Goal: Information Seeking & Learning: Learn about a topic

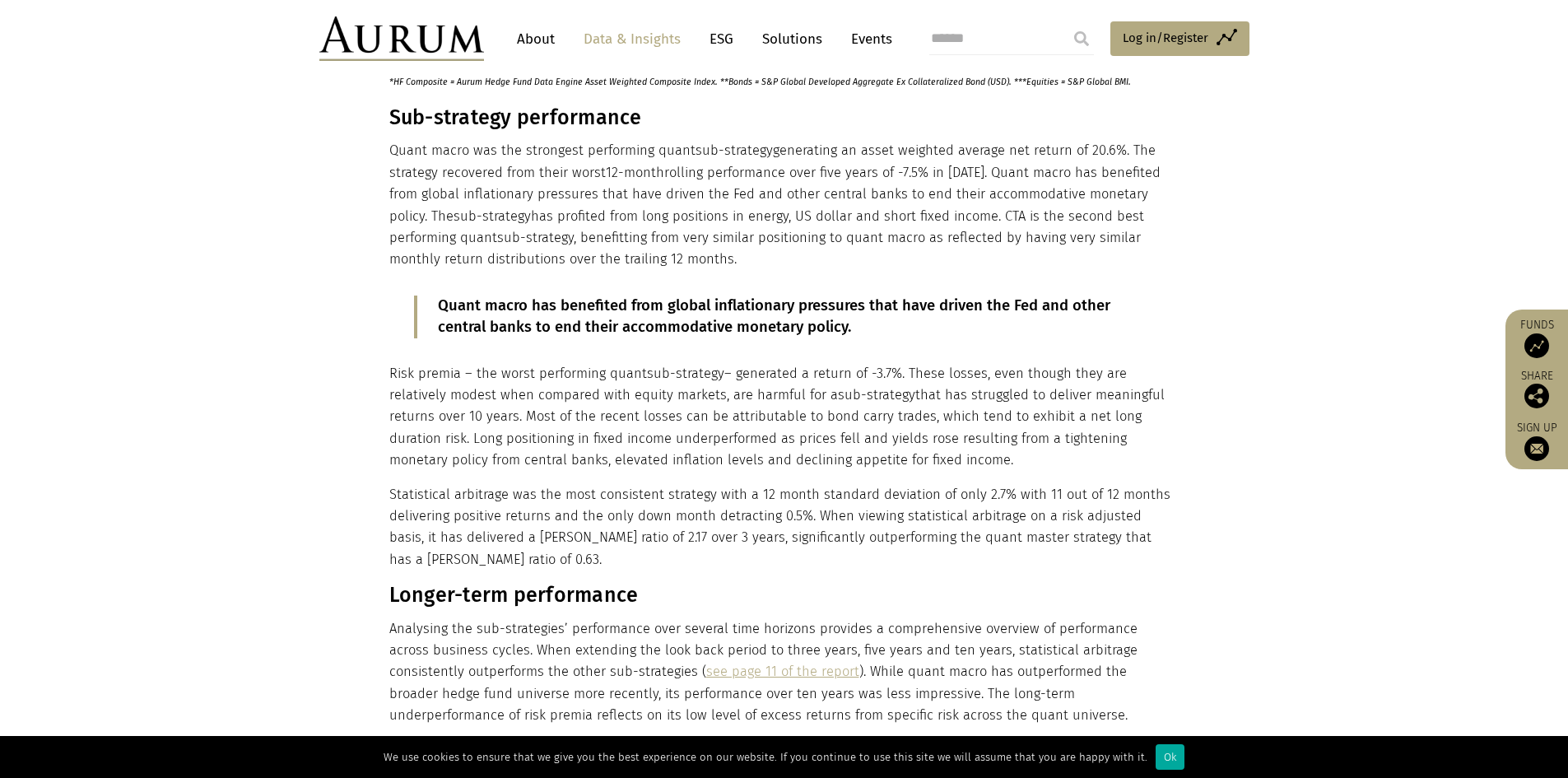
scroll to position [1318, 0]
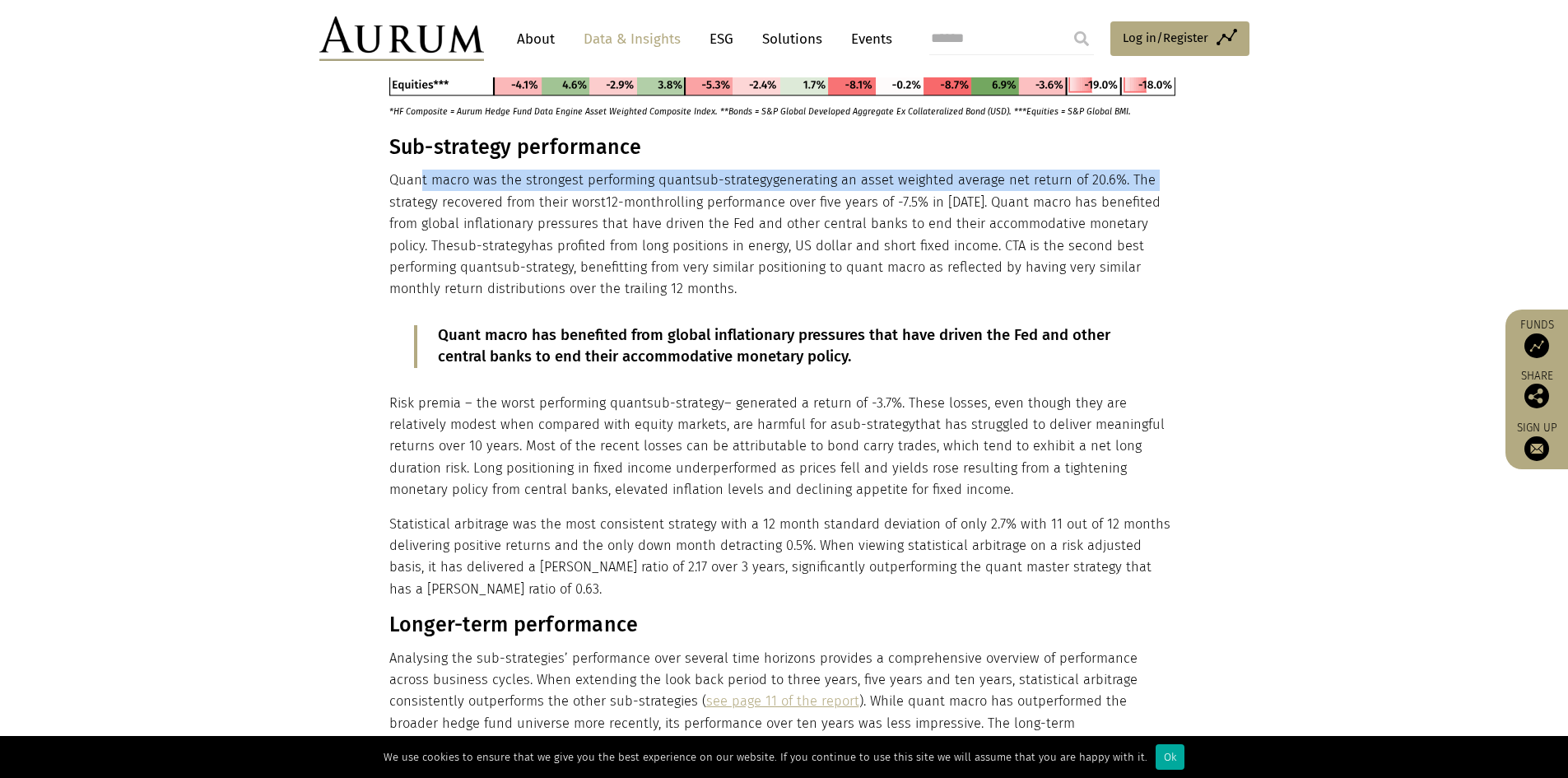
drag, startPoint x: 421, startPoint y: 189, endPoint x: 1143, endPoint y: 172, distance: 722.2
click at [1143, 172] on p "Quant macro was the strongest performing quant sub-strategy generating an asset…" at bounding box center [782, 235] width 786 height 130
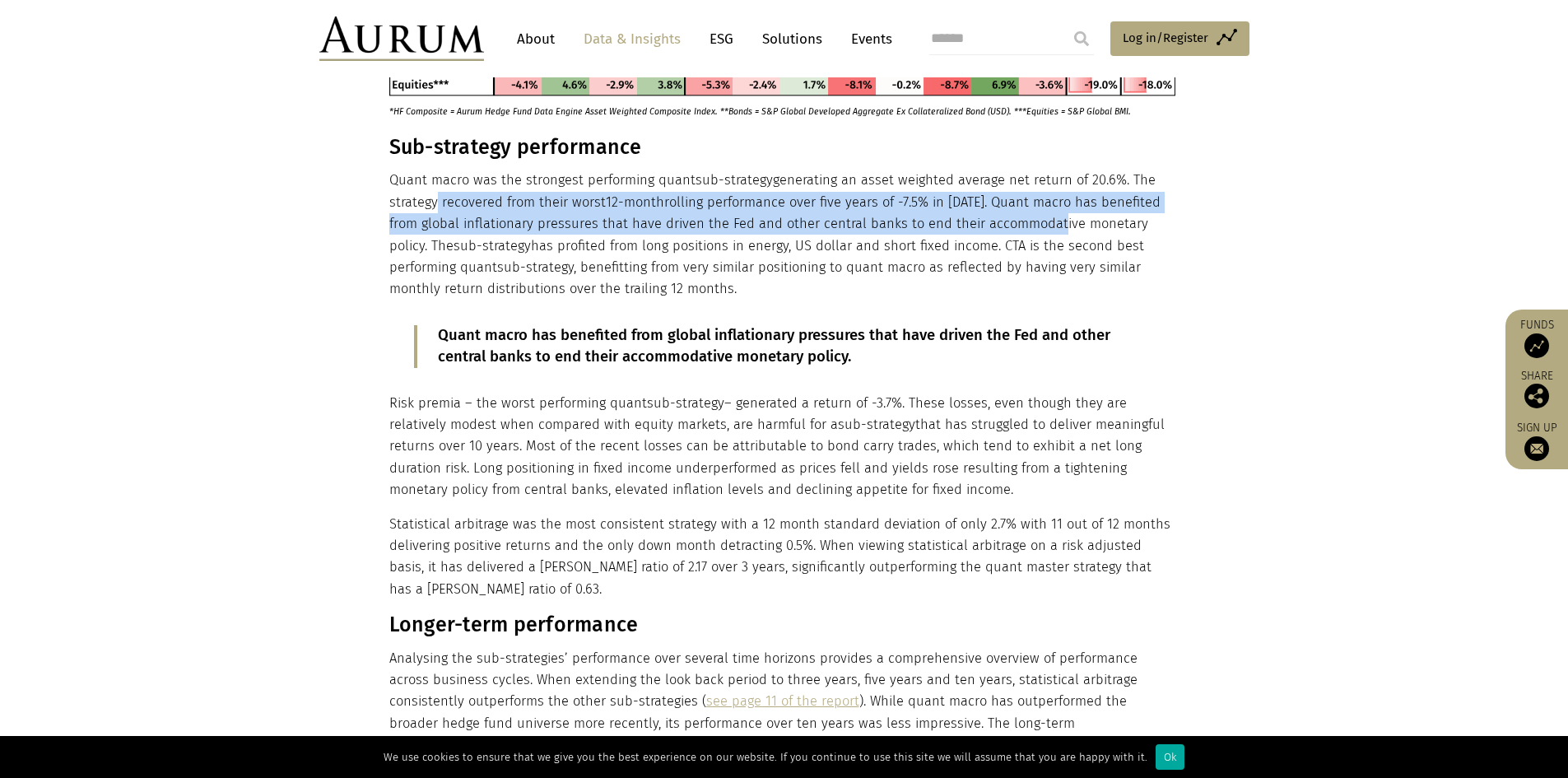
drag, startPoint x: 430, startPoint y: 206, endPoint x: 956, endPoint y: 234, distance: 526.7
click at [1022, 231] on p "Quant macro was the strongest performing quant sub-strategy generating an asset…" at bounding box center [782, 235] width 786 height 130
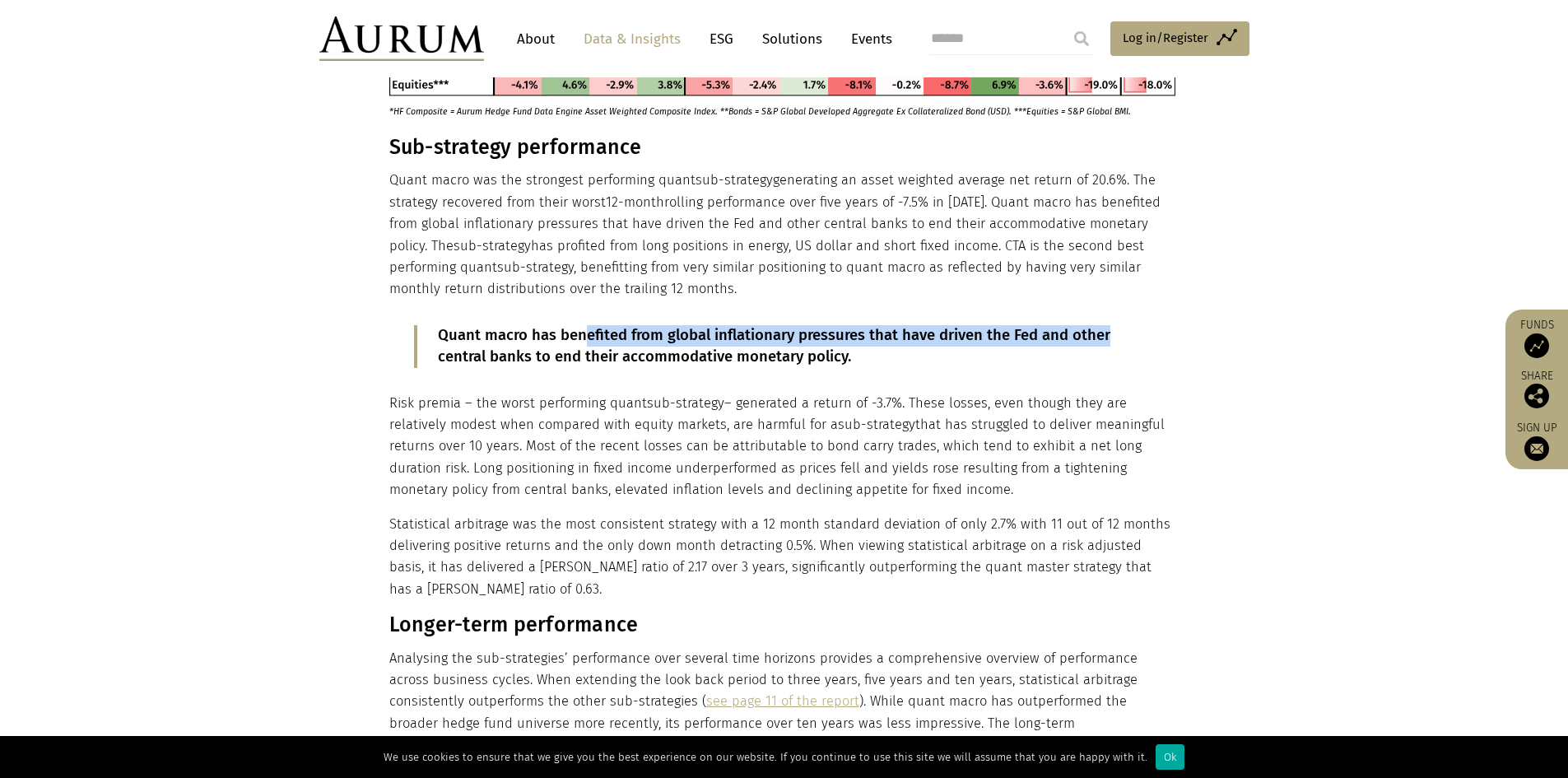
drag, startPoint x: 636, startPoint y: 335, endPoint x: 908, endPoint y: 314, distance: 272.8
click at [1134, 333] on blockquote "Quant macro has benefited from global inflationary pressures that have driven t…" at bounding box center [782, 346] width 736 height 42
drag, startPoint x: 802, startPoint y: 361, endPoint x: 631, endPoint y: 324, distance: 175.0
click at [741, 347] on p "Quant macro has benefited from global inflationary pressures that have driven t…" at bounding box center [784, 346] width 692 height 42
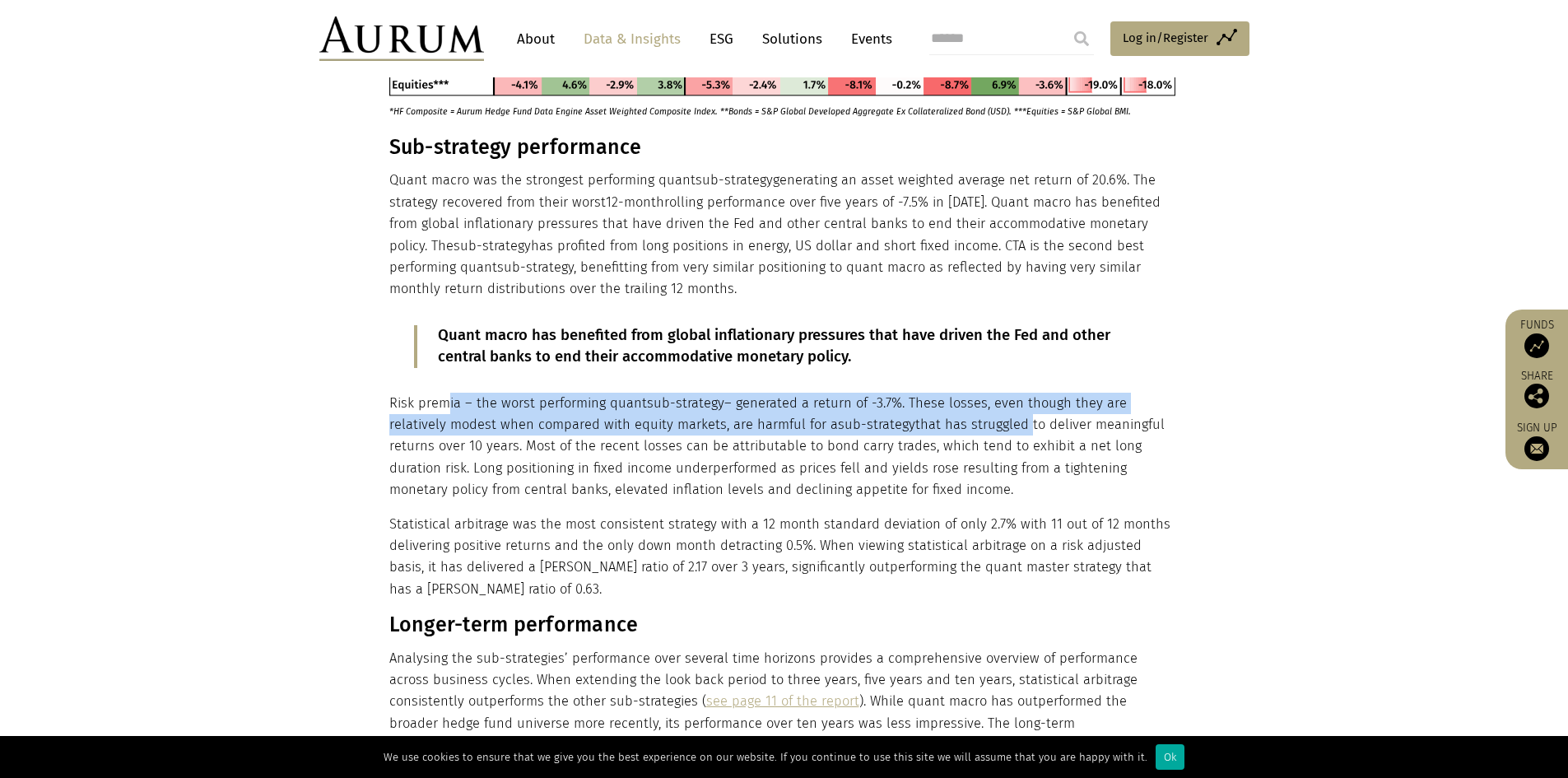
drag, startPoint x: 484, startPoint y: 395, endPoint x: 1016, endPoint y: 420, distance: 532.6
click at [1020, 417] on p "Risk premia – the worst performing quant sub-strategy – generated a return of -…" at bounding box center [782, 447] width 786 height 109
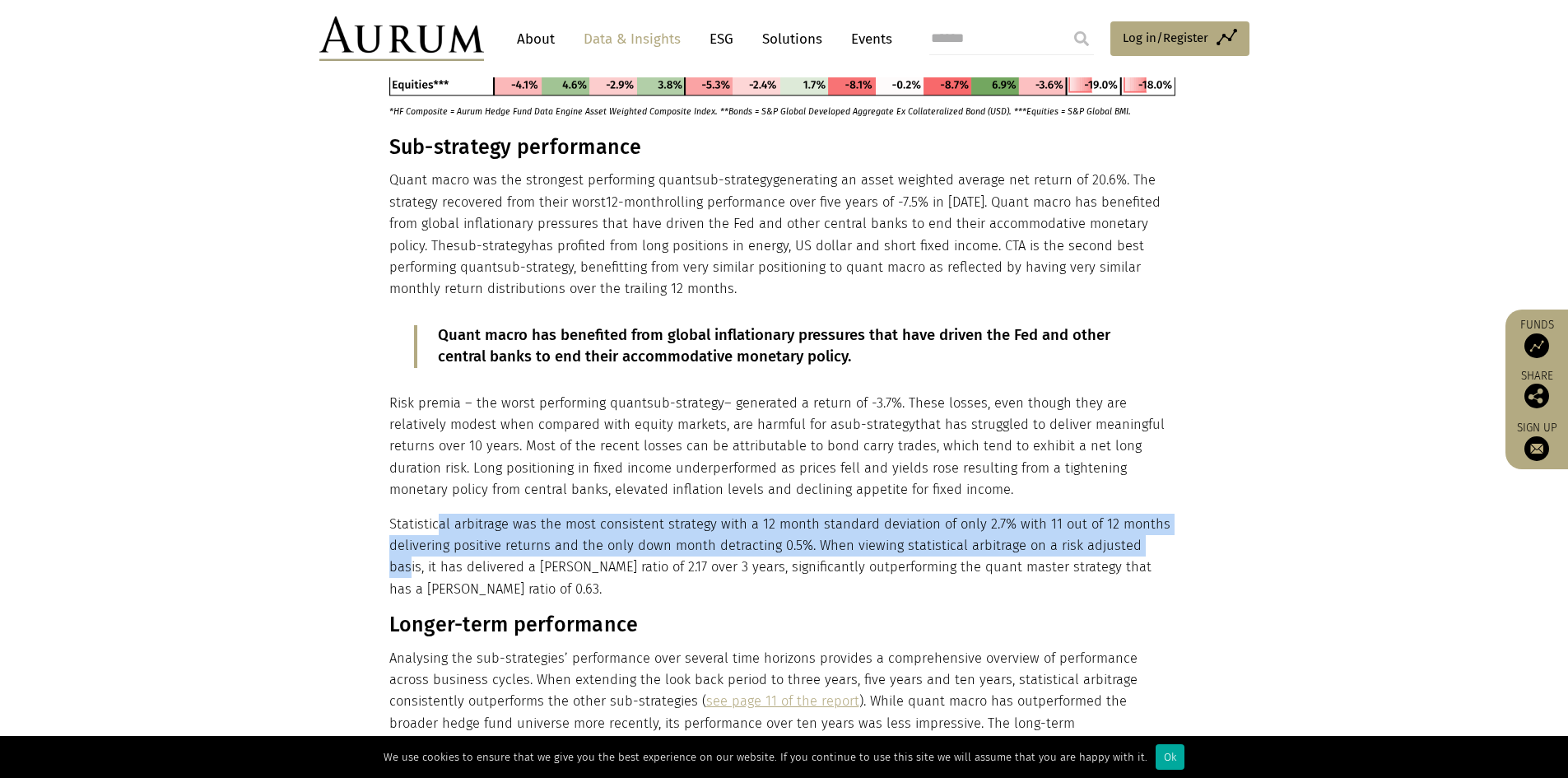
drag, startPoint x: 434, startPoint y: 527, endPoint x: 869, endPoint y: 523, distance: 435.0
click at [1111, 531] on p "Statistical arbitrage was the most consistent strategy with a 12 month standard…" at bounding box center [782, 557] width 786 height 88
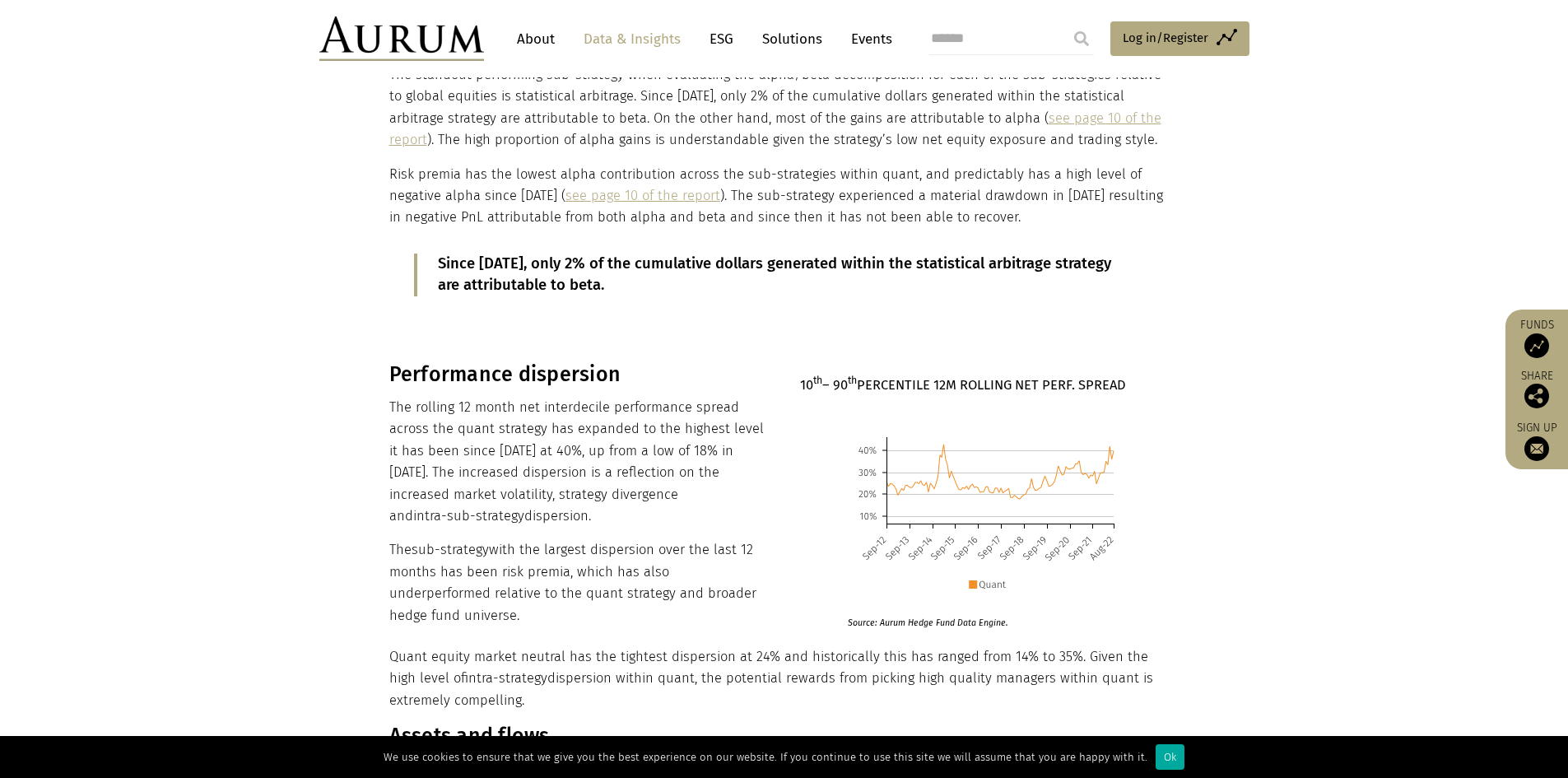
scroll to position [2059, 0]
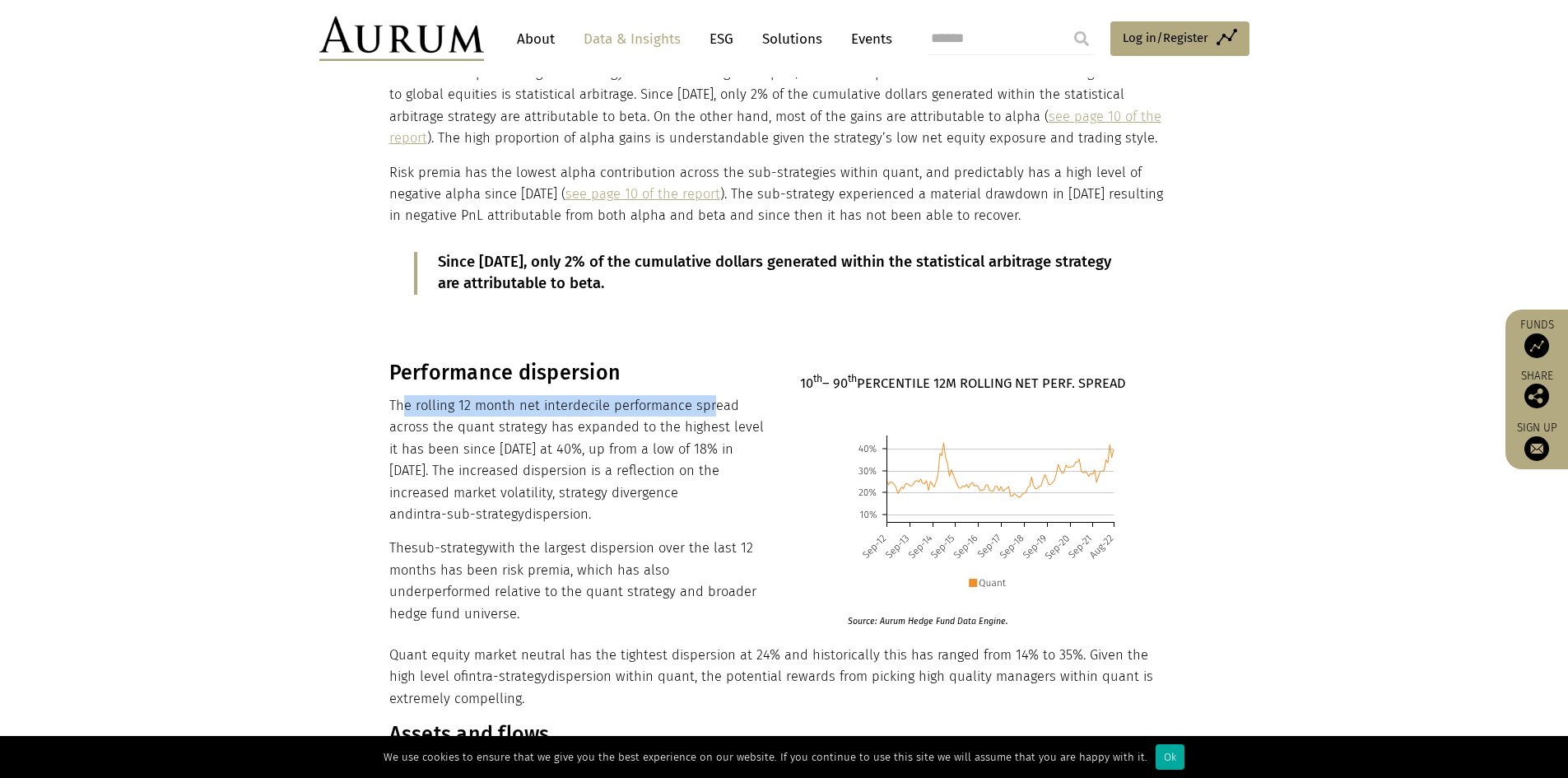
drag, startPoint x: 402, startPoint y: 412, endPoint x: 714, endPoint y: 404, distance: 312.1
click at [713, 404] on p "The rolling 12 month net interdecile performance spread across the quant strate…" at bounding box center [577, 459] width 375 height 130
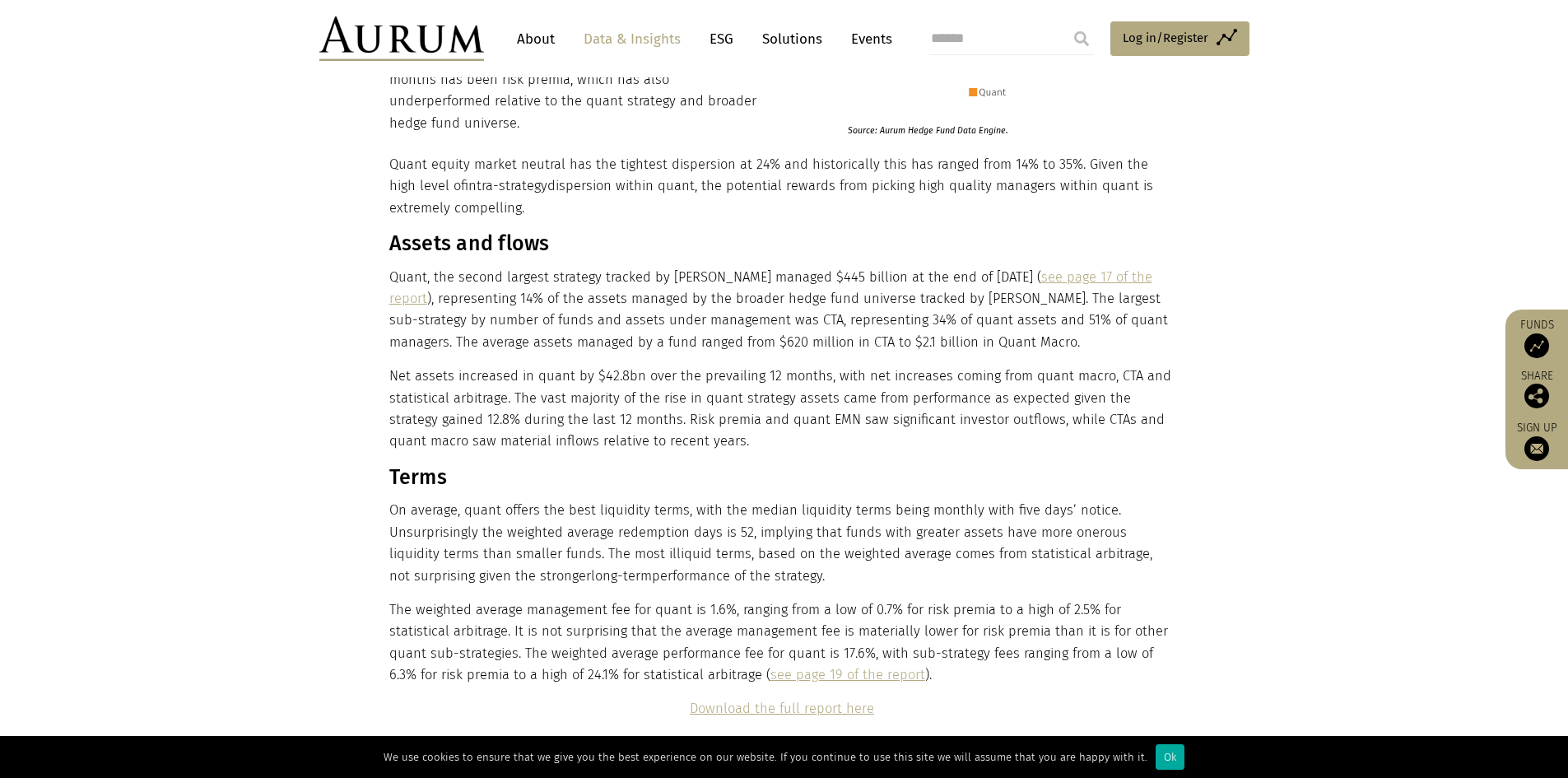
scroll to position [2553, 0]
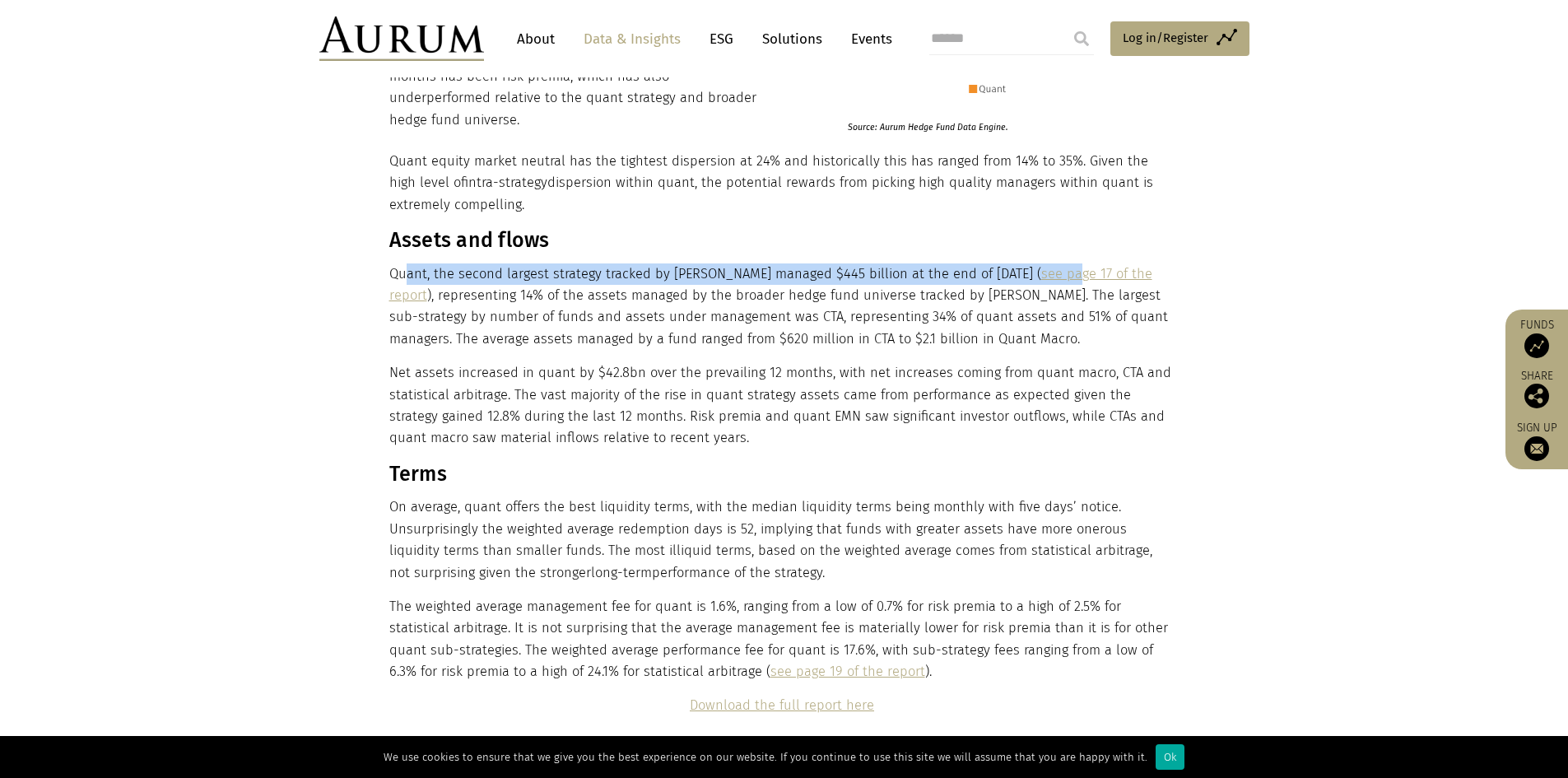
drag, startPoint x: 407, startPoint y: 271, endPoint x: 1044, endPoint y: 274, distance: 637.0
click at [1044, 274] on p "Quant, the second largest strategy tracked by [PERSON_NAME] managed $445 billio…" at bounding box center [782, 307] width 786 height 88
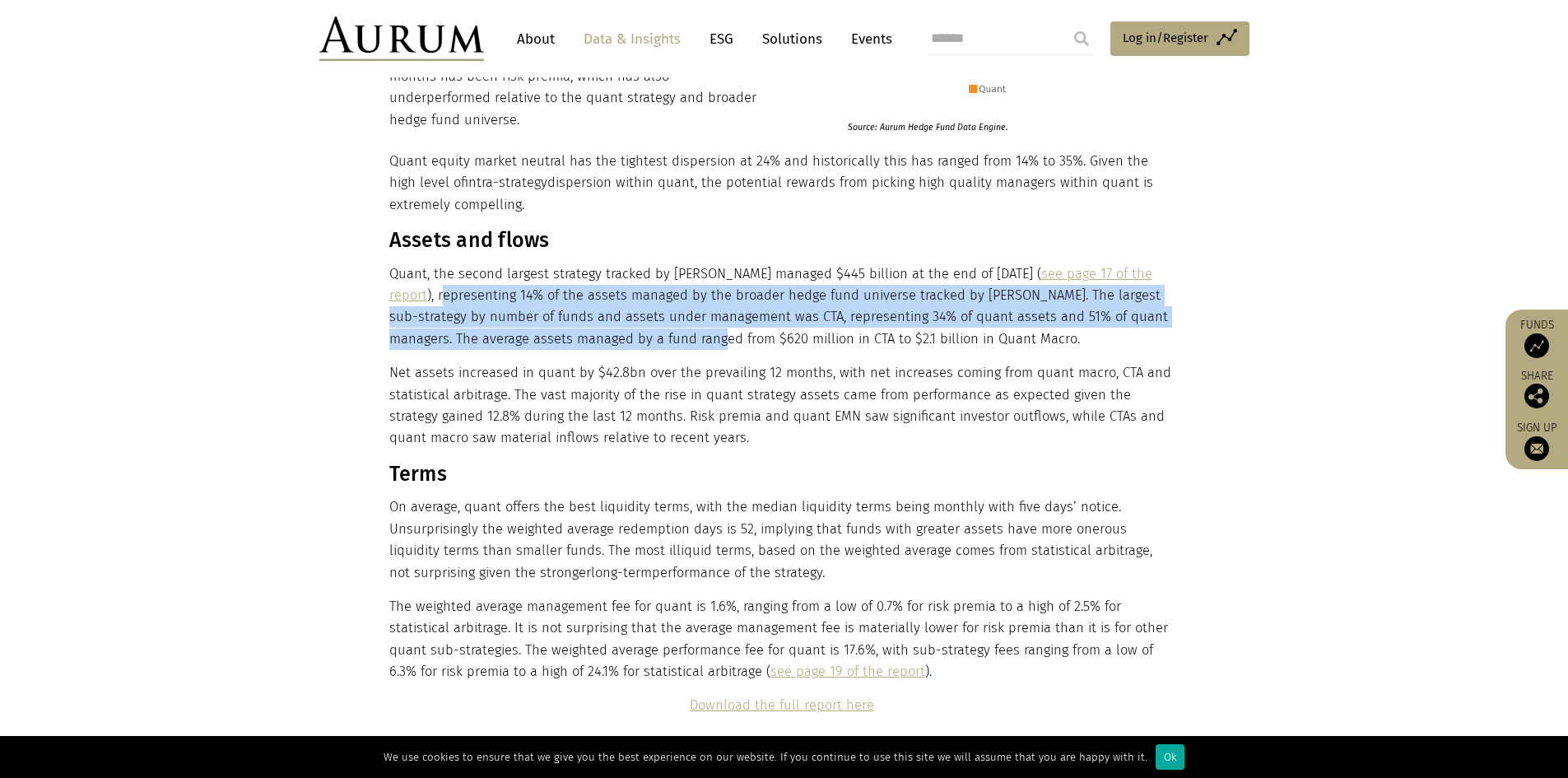
drag, startPoint x: 392, startPoint y: 304, endPoint x: 677, endPoint y: 335, distance: 286.7
click at [677, 335] on p "Quant, the second largest strategy tracked by [PERSON_NAME] managed $445 billio…" at bounding box center [782, 307] width 786 height 88
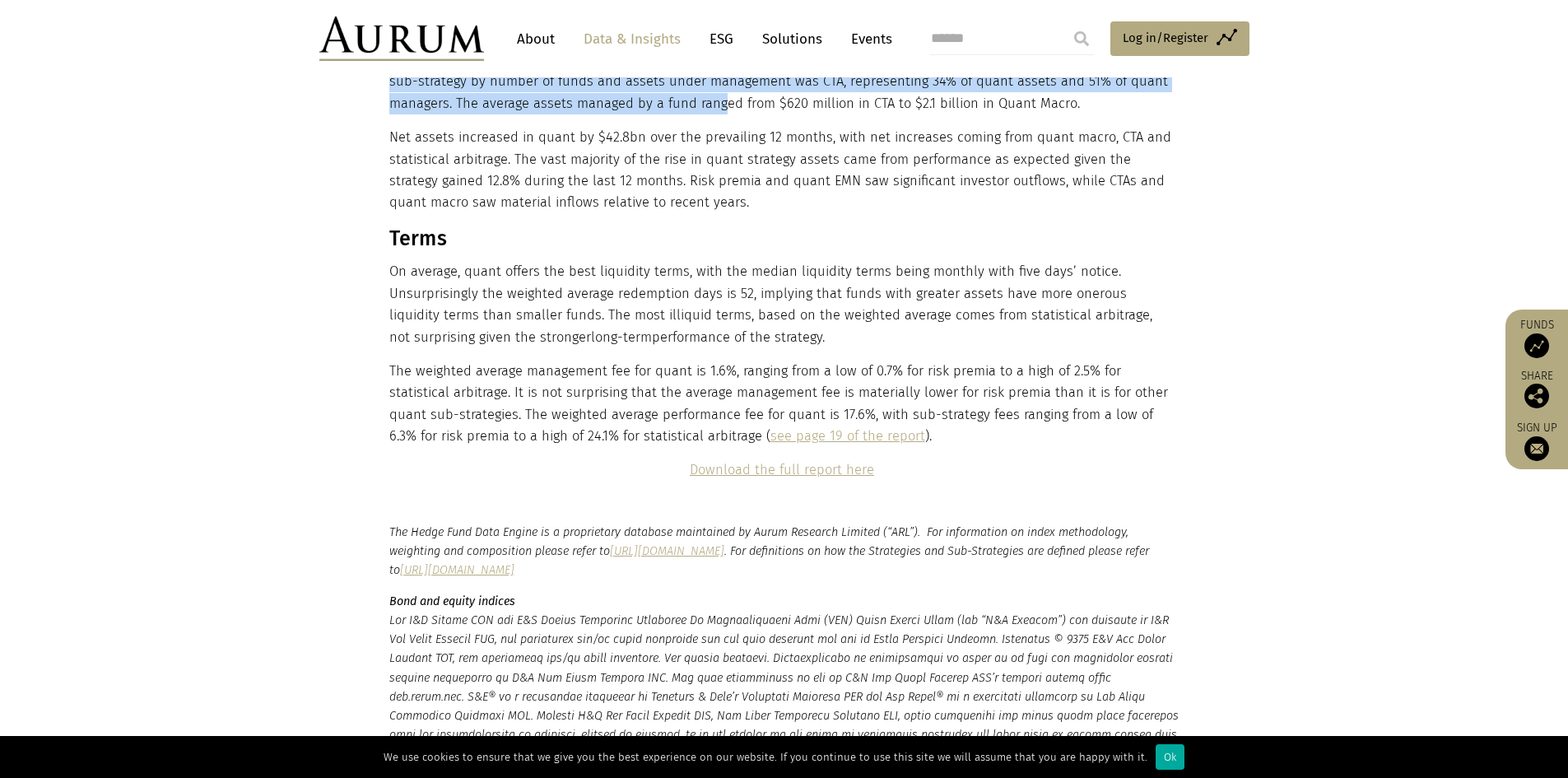
scroll to position [2800, 0]
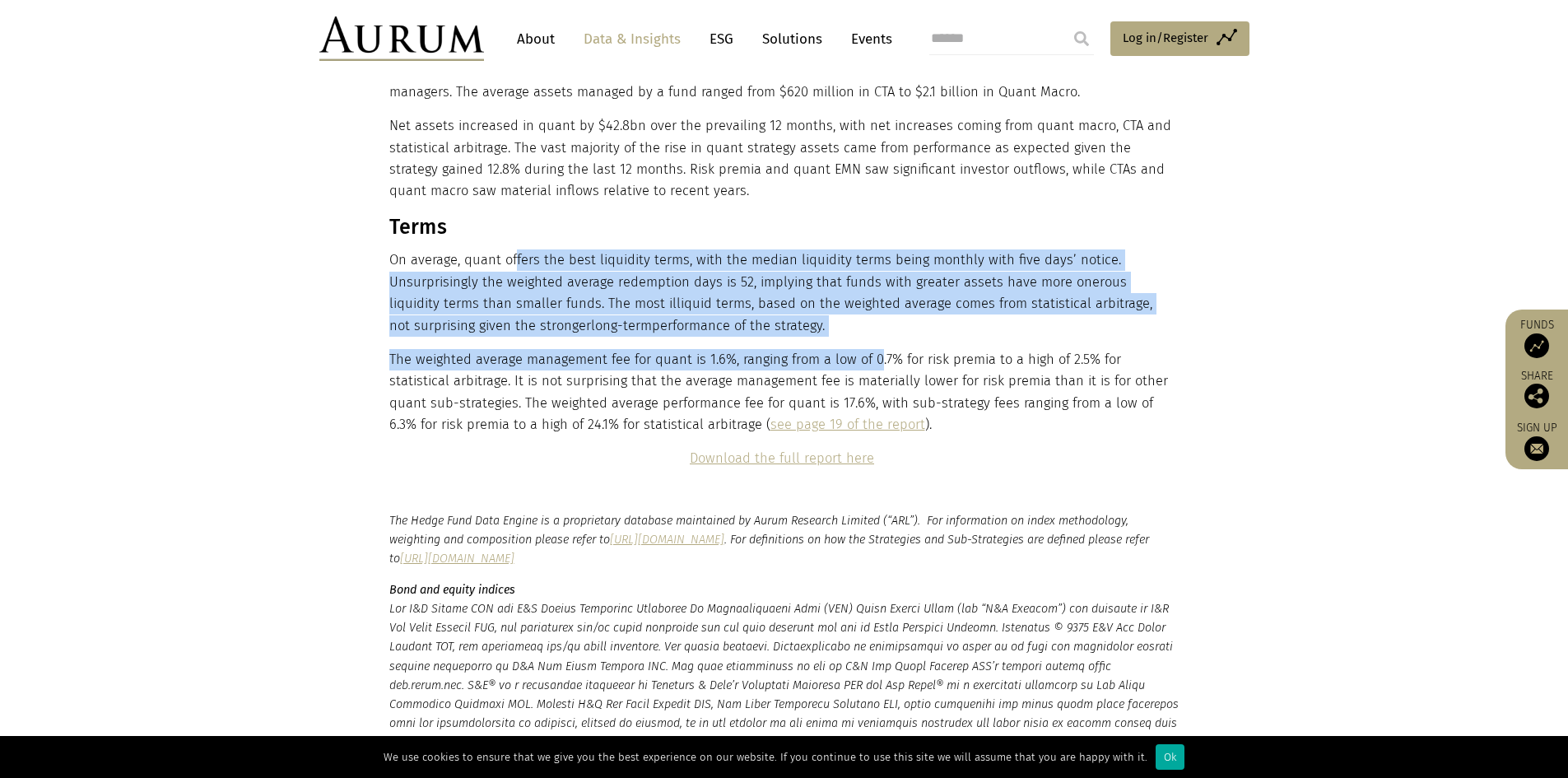
drag, startPoint x: 513, startPoint y: 254, endPoint x: 874, endPoint y: 337, distance: 370.4
click at [874, 337] on div "Quant equity market neutral has the tightest dispersion at 24% and historically…" at bounding box center [782, 187] width 786 height 566
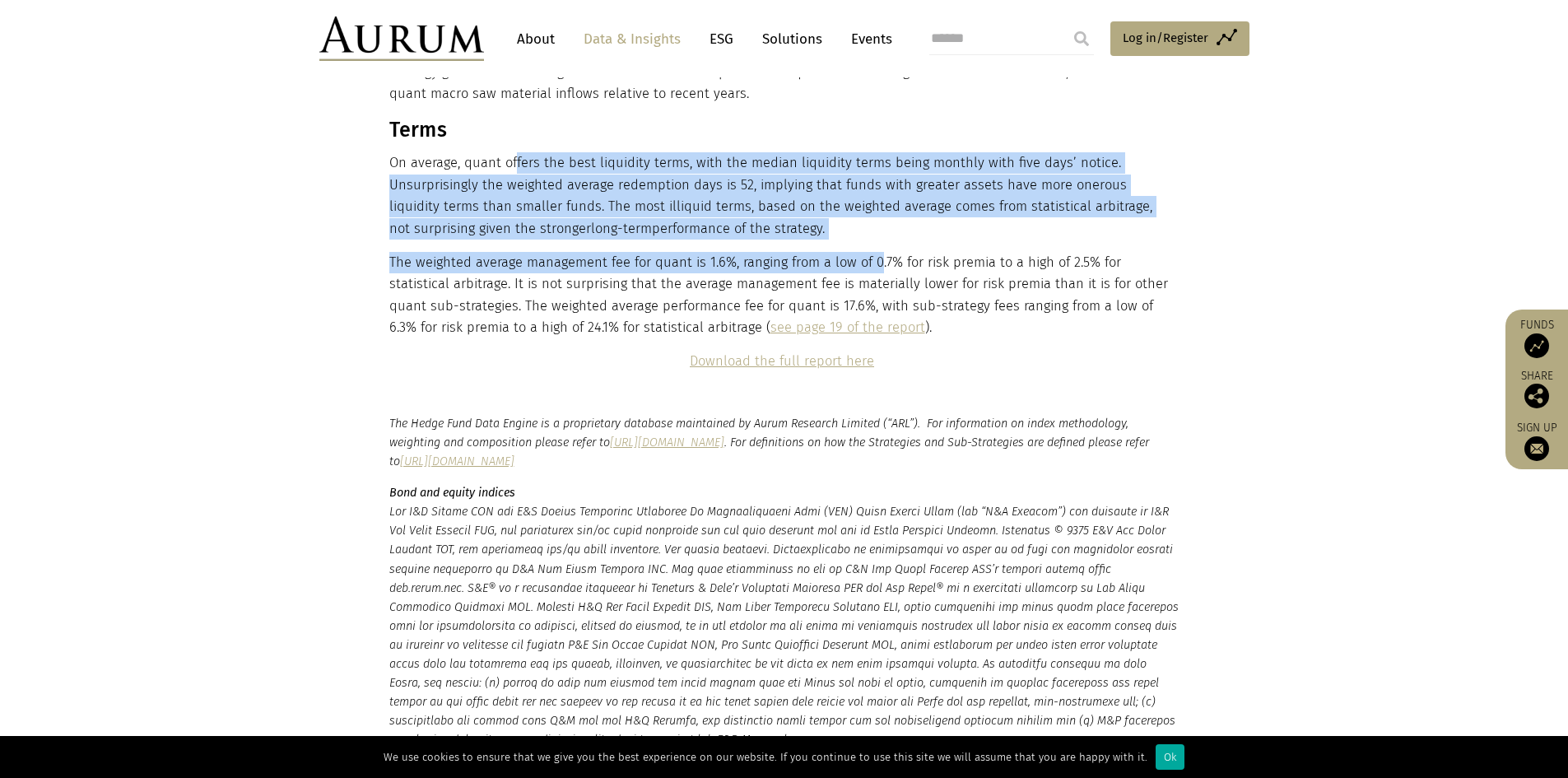
scroll to position [3047, 0]
